Goal: Task Accomplishment & Management: Complete application form

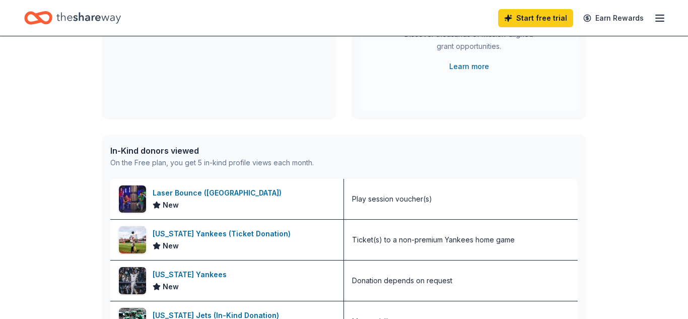
scroll to position [185, 0]
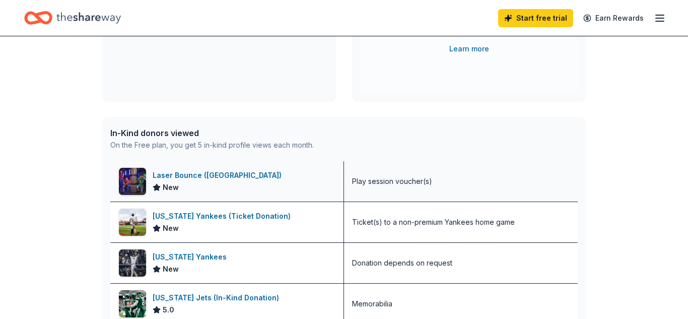
click at [212, 178] on div "Laser Bounce ([GEOGRAPHIC_DATA])" at bounding box center [219, 175] width 133 height 12
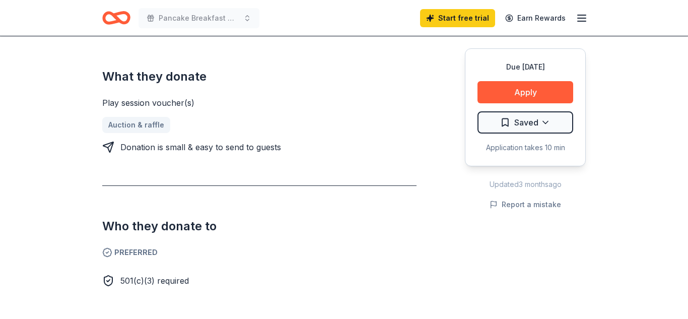
scroll to position [388, 0]
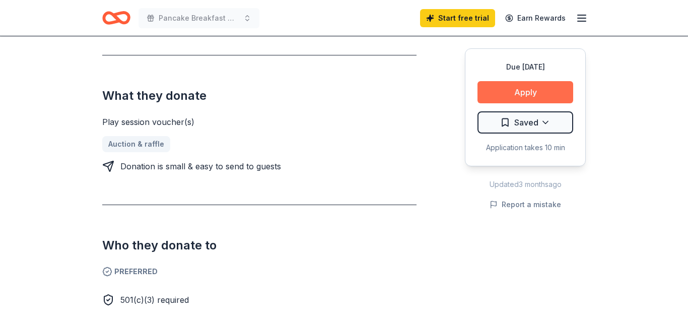
click at [526, 87] on button "Apply" at bounding box center [526, 92] width 96 height 22
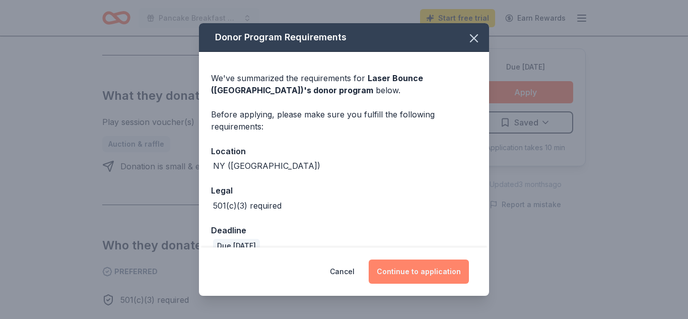
click at [406, 274] on button "Continue to application" at bounding box center [419, 271] width 100 height 24
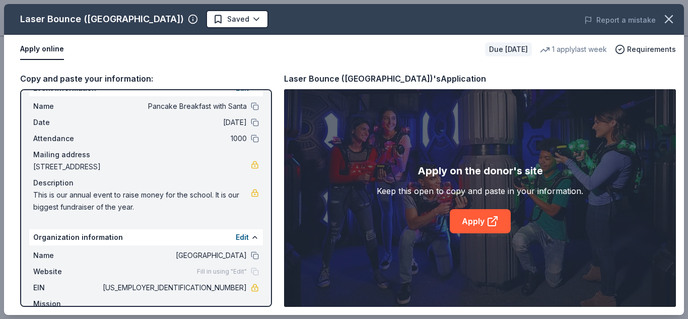
scroll to position [34, 0]
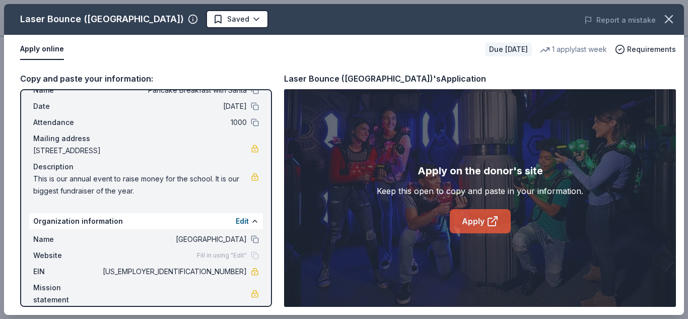
click at [463, 226] on link "Apply" at bounding box center [480, 221] width 61 height 24
click at [478, 221] on link "Apply" at bounding box center [480, 221] width 61 height 24
